Goal: Navigation & Orientation: Find specific page/section

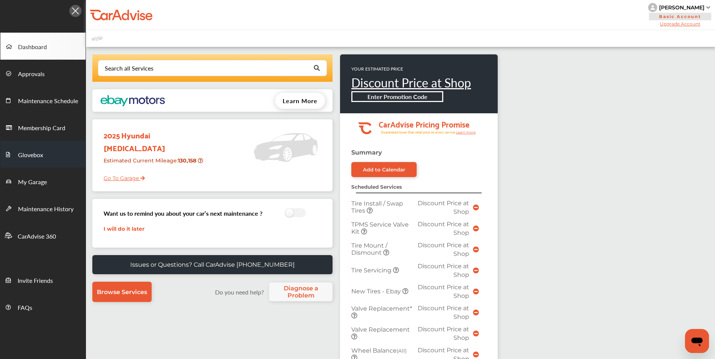
click at [31, 155] on span "Glovebox" at bounding box center [30, 156] width 25 height 10
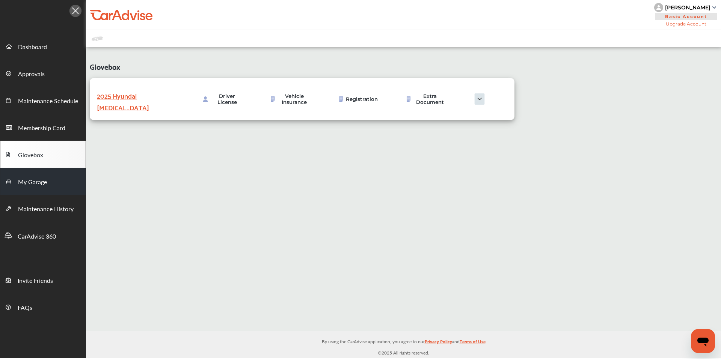
click at [33, 178] on span "My Garage" at bounding box center [32, 183] width 29 height 10
